Goal: Transaction & Acquisition: Book appointment/travel/reservation

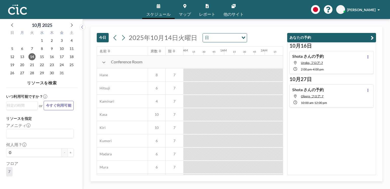
scroll to position [0, 721]
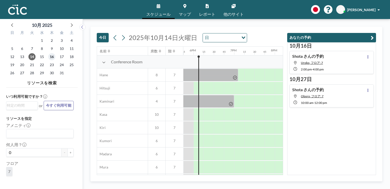
click at [53, 54] on span "16" at bounding box center [51, 56] width 7 height 7
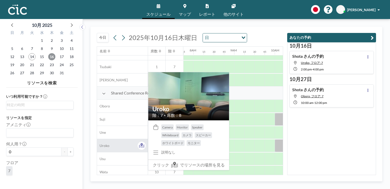
scroll to position [357, 315]
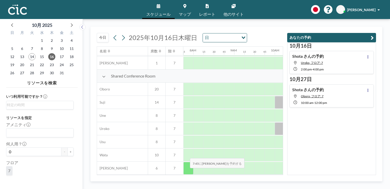
drag, startPoint x: 177, startPoint y: 173, endPoint x: 187, endPoint y: 173, distance: 10.2
click at [187, 173] on div "Yuki 6 7" at bounding box center [312, 168] width 1061 height 13
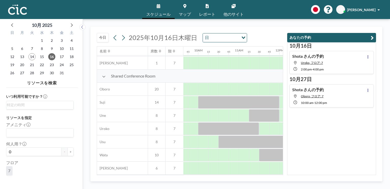
scroll to position [357, 389]
click at [180, 12] on span "マップ" at bounding box center [185, 14] width 12 height 4
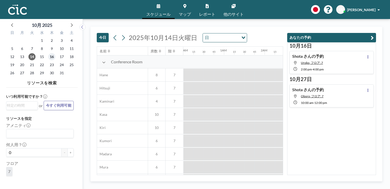
click at [52, 57] on span "16" at bounding box center [51, 56] width 7 height 7
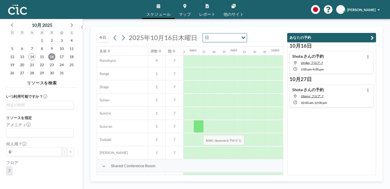
scroll to position [357, 315]
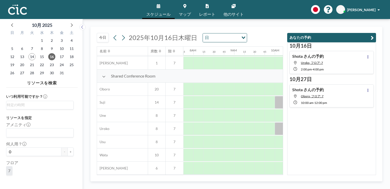
drag, startPoint x: 168, startPoint y: 175, endPoint x: 171, endPoint y: 175, distance: 3.0
click at [171, 175] on div "[DATE] [DATE] 日 Loading... 名前 席数 階 12AM 15 30 45 1AM 15 30 45 2AM 15 30 45 3AM …" at bounding box center [236, 104] width 292 height 155
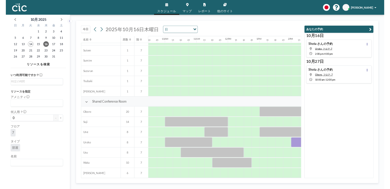
scroll to position [302, 385]
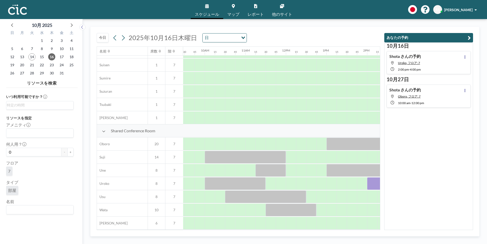
drag, startPoint x: 100, startPoint y: 243, endPoint x: 63, endPoint y: 251, distance: 38.5
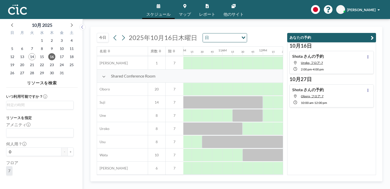
scroll to position [357, 414]
click at [186, 11] on link "マップ" at bounding box center [185, 9] width 20 height 19
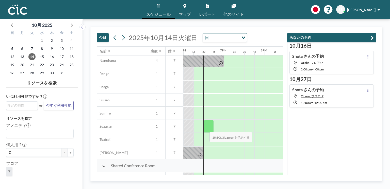
scroll to position [357, 731]
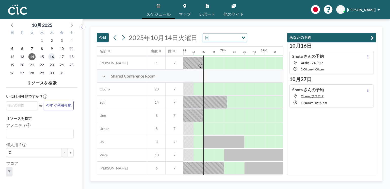
click at [50, 58] on span "16" at bounding box center [51, 56] width 7 height 7
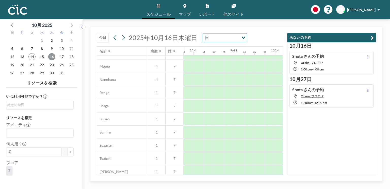
scroll to position [357, 315]
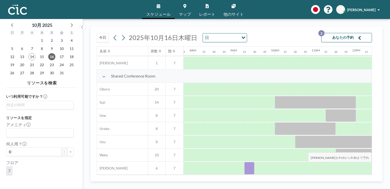
click at [249, 167] on div at bounding box center [249, 168] width 10 height 13
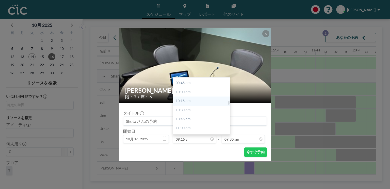
scroll to position [360, 0]
click at [194, 117] on div "11:00 am" at bounding box center [202, 119] width 58 height 9
type input "11:00 am"
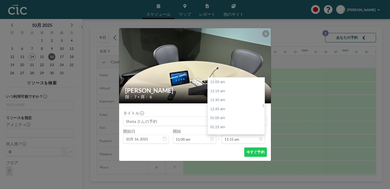
scroll to position [406, 0]
click at [233, 116] on div "12:15 pm" at bounding box center [237, 118] width 58 height 9
type input "12:15 pm"
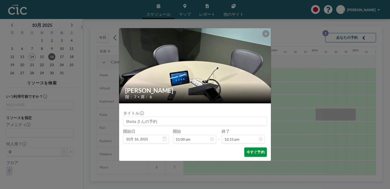
click at [249, 152] on button "今すぐ予約" at bounding box center [255, 152] width 23 height 9
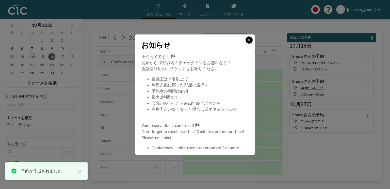
click at [247, 39] on button at bounding box center [248, 40] width 7 height 7
